Goal: Communication & Community: Answer question/provide support

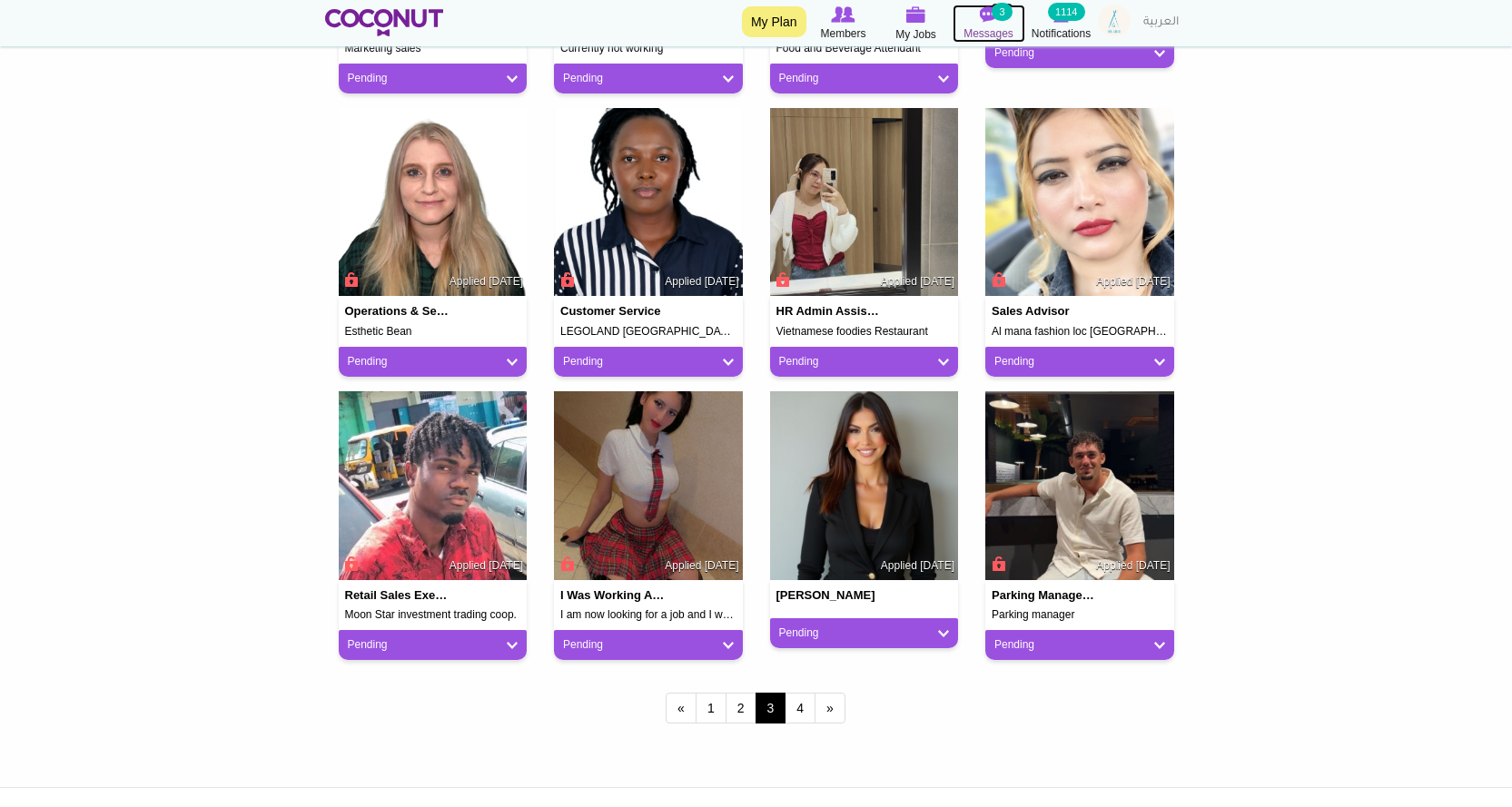
click at [971, 30] on span "Messages" at bounding box center [988, 34] width 50 height 18
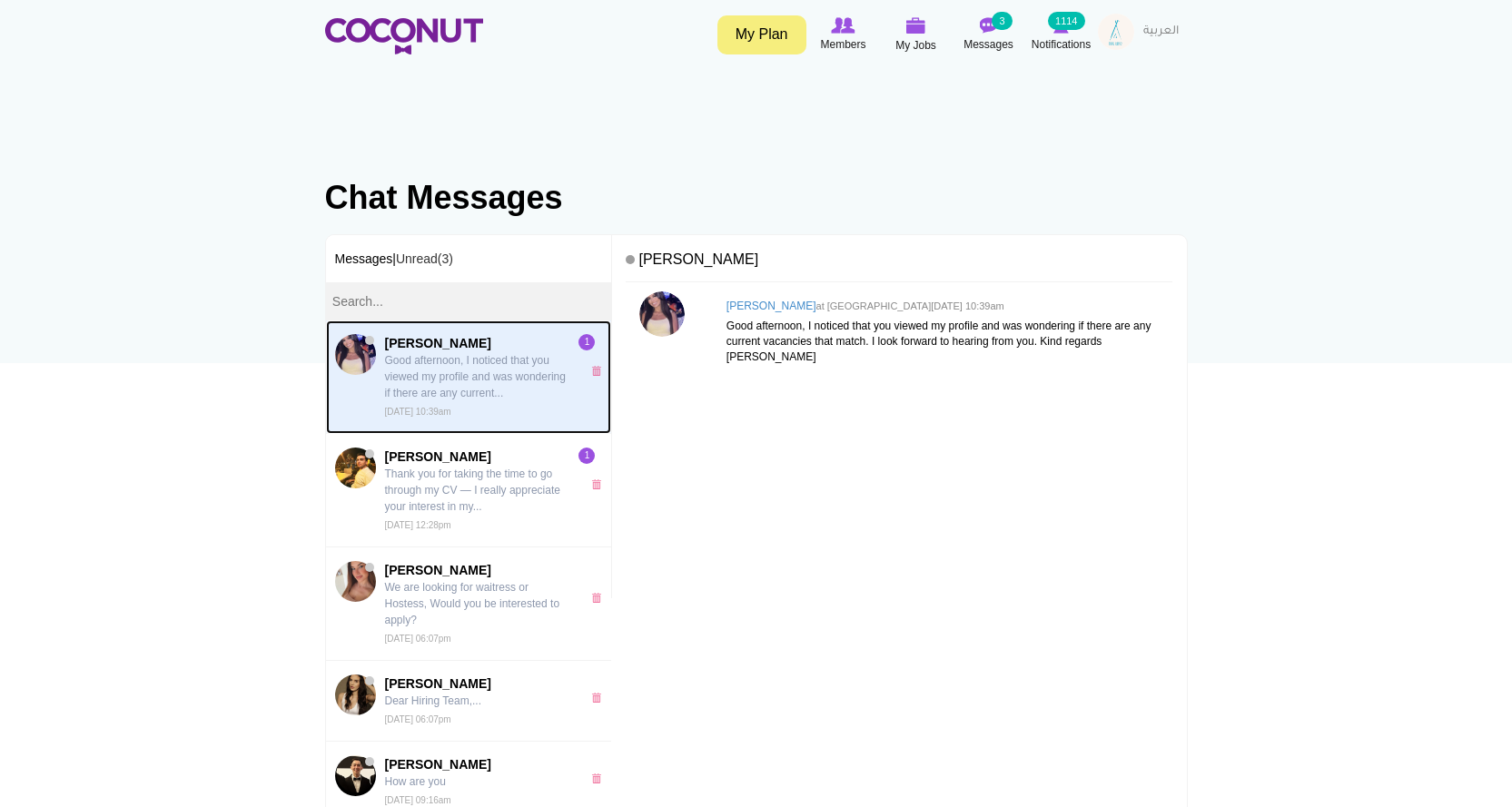
click at [459, 357] on p "Good afternoon, I noticed that you viewed my profile and was wondering if there…" at bounding box center [478, 377] width 187 height 49
